Goal: Navigation & Orientation: Find specific page/section

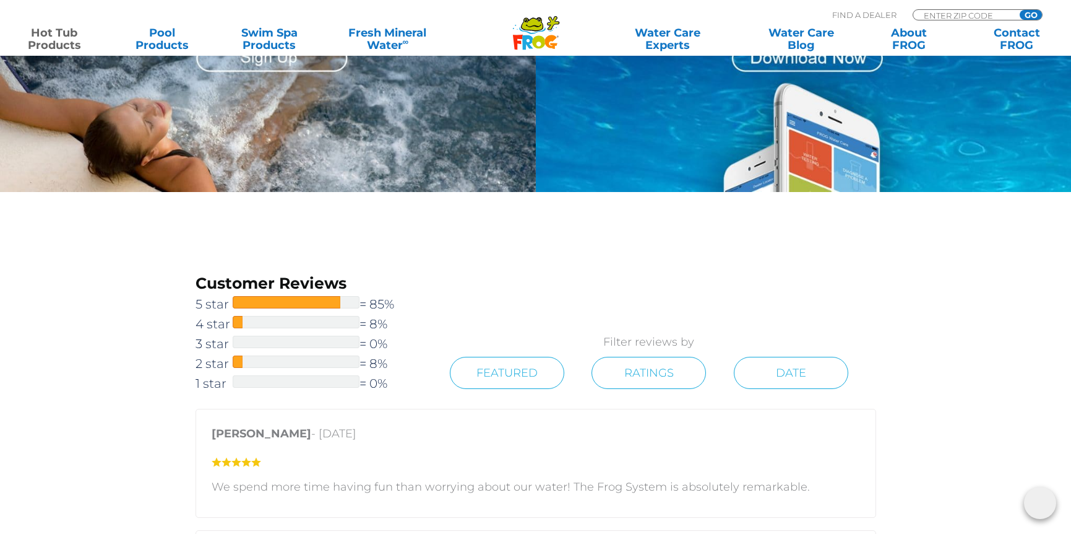
scroll to position [1447, 0]
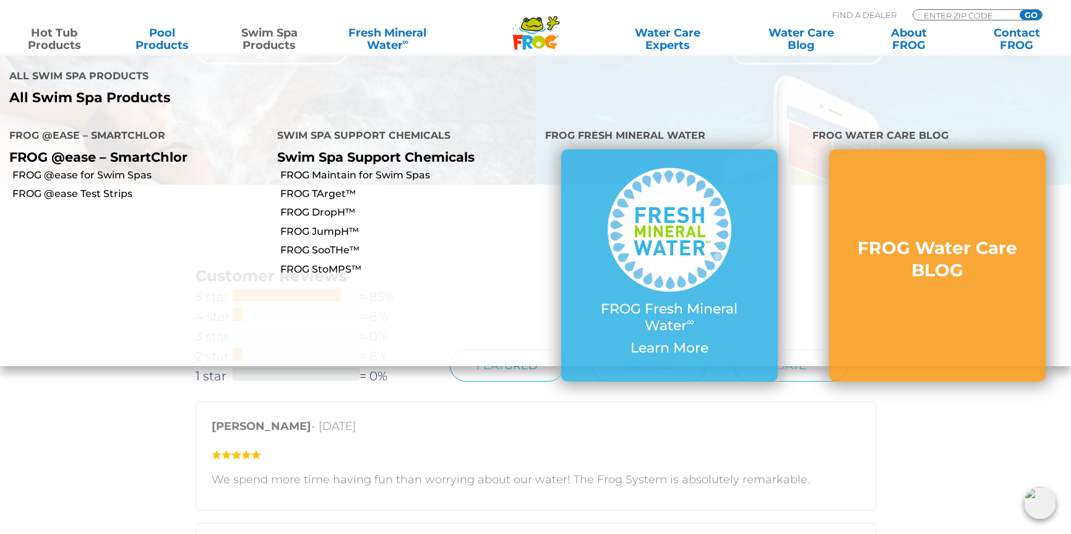
click at [288, 37] on link "Swim Spa Products" at bounding box center [270, 39] width 84 height 25
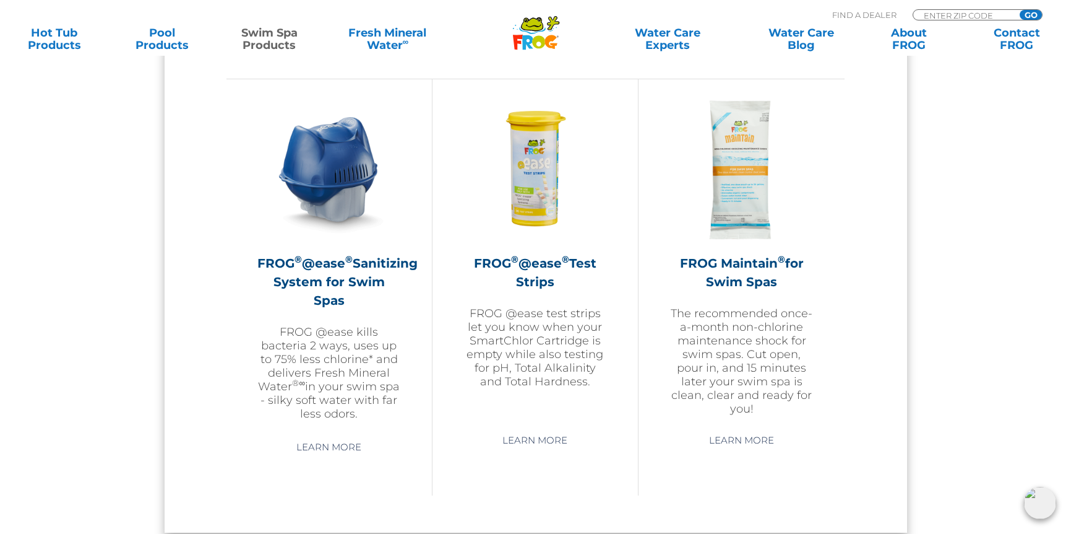
scroll to position [826, 0]
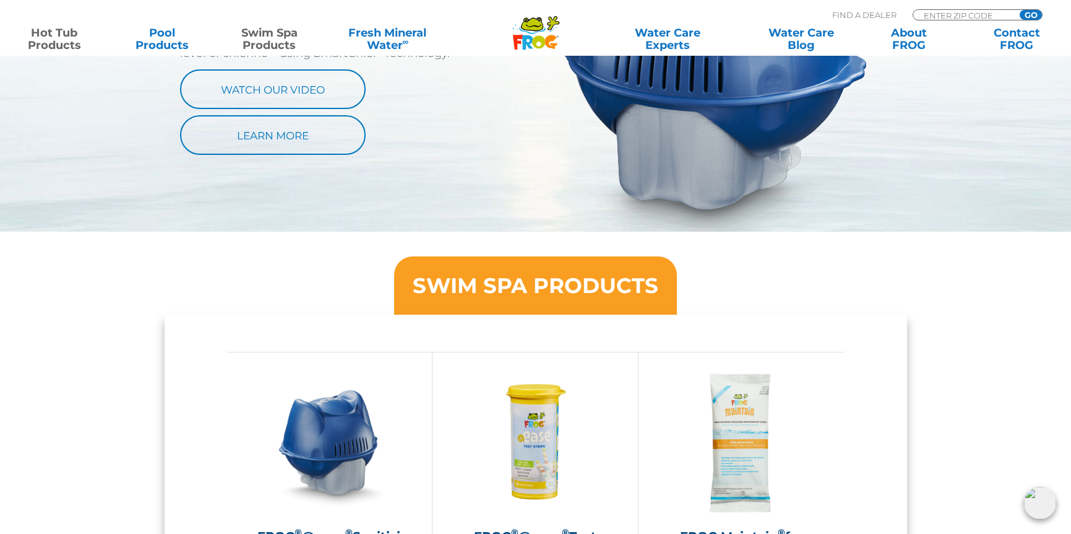
click at [75, 43] on link "Hot Tub Products" at bounding box center [54, 39] width 84 height 25
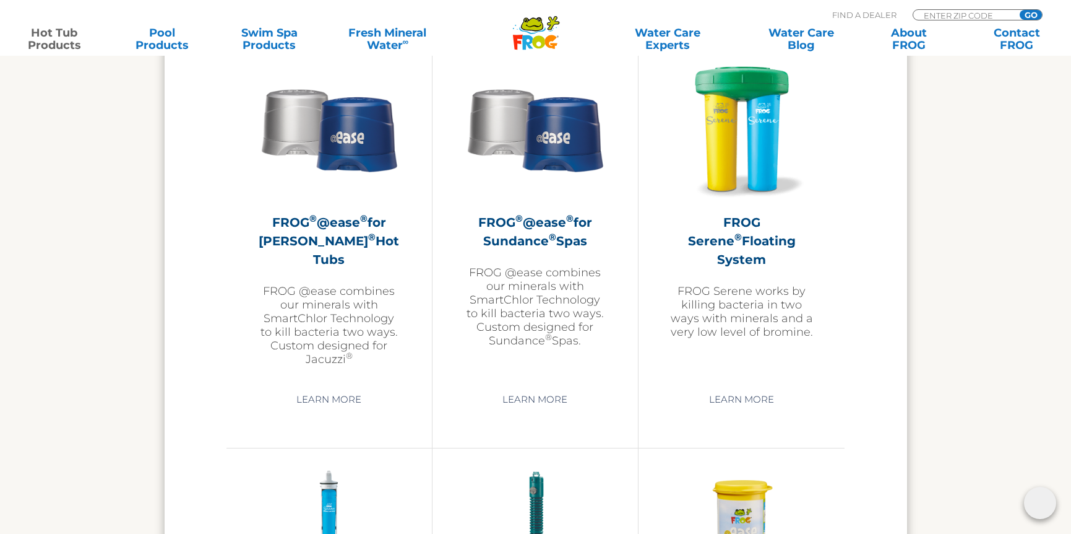
scroll to position [2230, 0]
